Goal: Find contact information: Find contact information

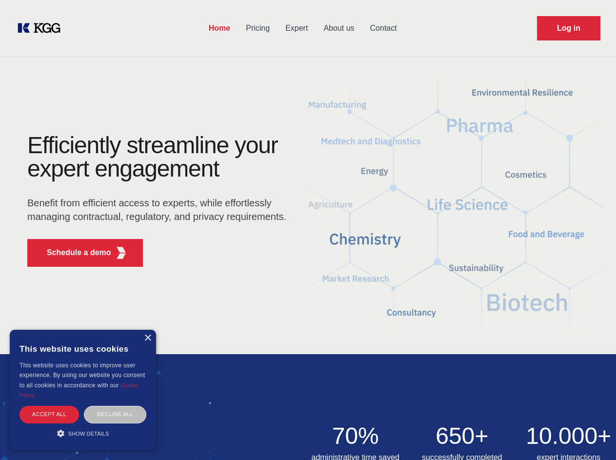
click at [308, 230] on div "Efficiently streamline your expert engagement Benefit from efficient access to …" at bounding box center [160, 204] width 296 height 141
click at [73, 252] on p "Schedule a demo" at bounding box center [79, 253] width 64 height 12
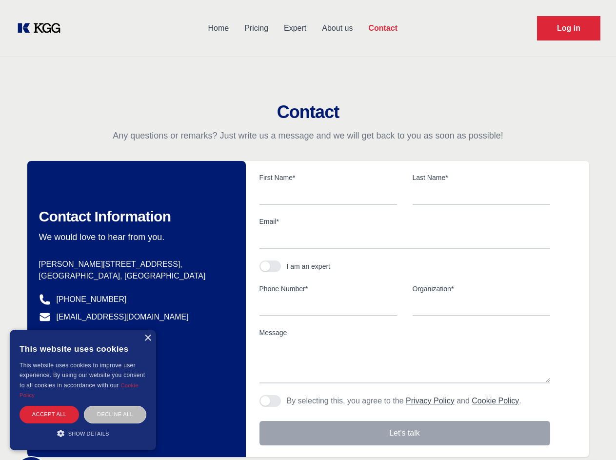
click at [147, 338] on div "× This website uses cookies This website uses cookies to improve user experienc…" at bounding box center [83, 389] width 146 height 120
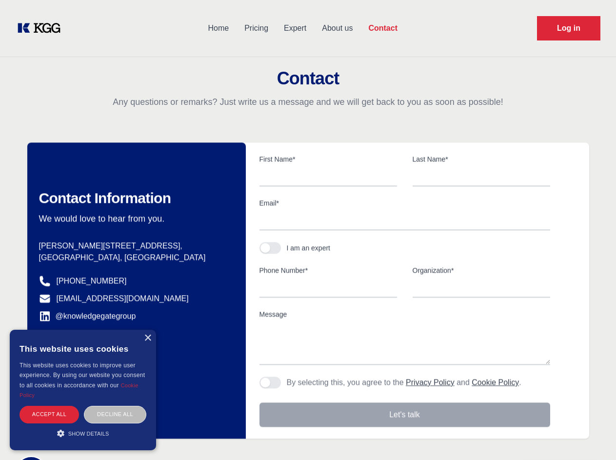
click at [49, 414] on div "Accept all" at bounding box center [48, 413] width 59 height 17
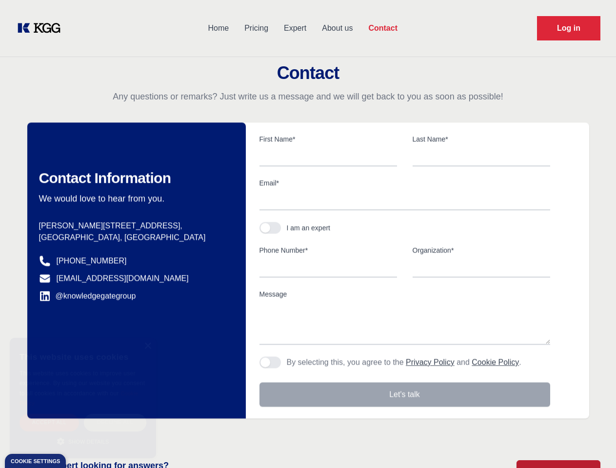
click at [115, 414] on div "Decline all" at bounding box center [115, 422] width 62 height 17
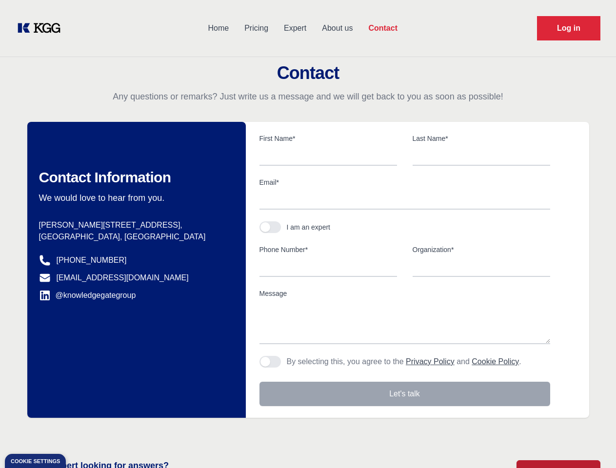
click at [83, 433] on main "Contact Any questions or remarks? Just write us a message and we will get back …" at bounding box center [308, 253] width 616 height 507
